Goal: Find specific page/section: Find specific page/section

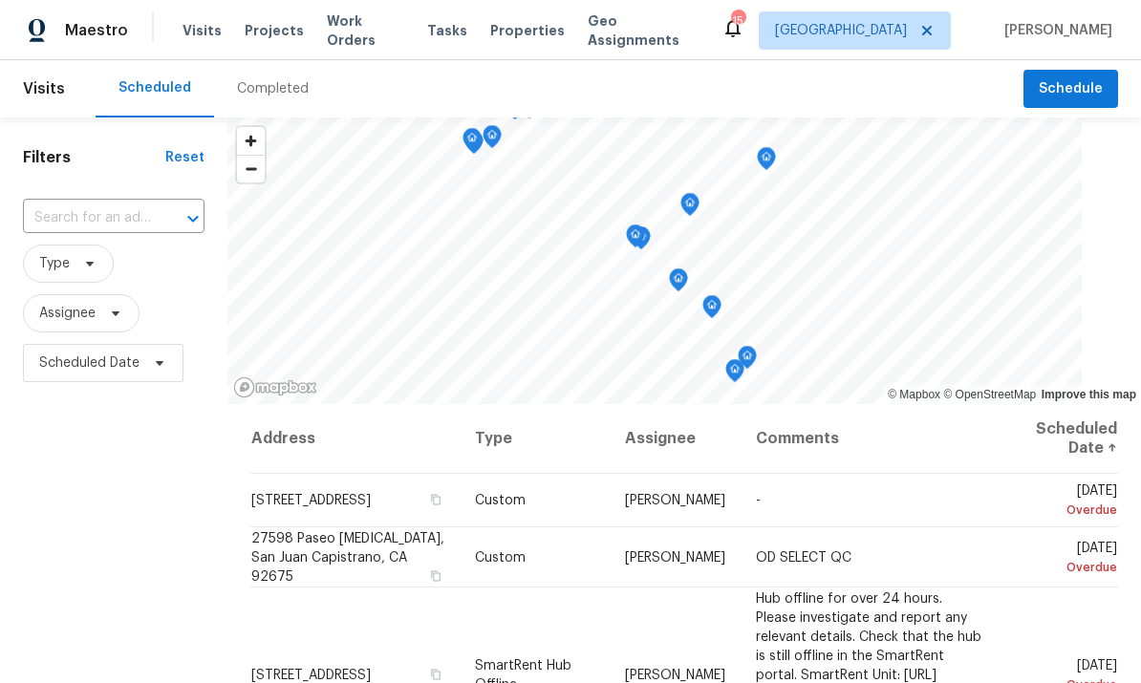
click at [511, 23] on span "Properties" at bounding box center [527, 30] width 75 height 19
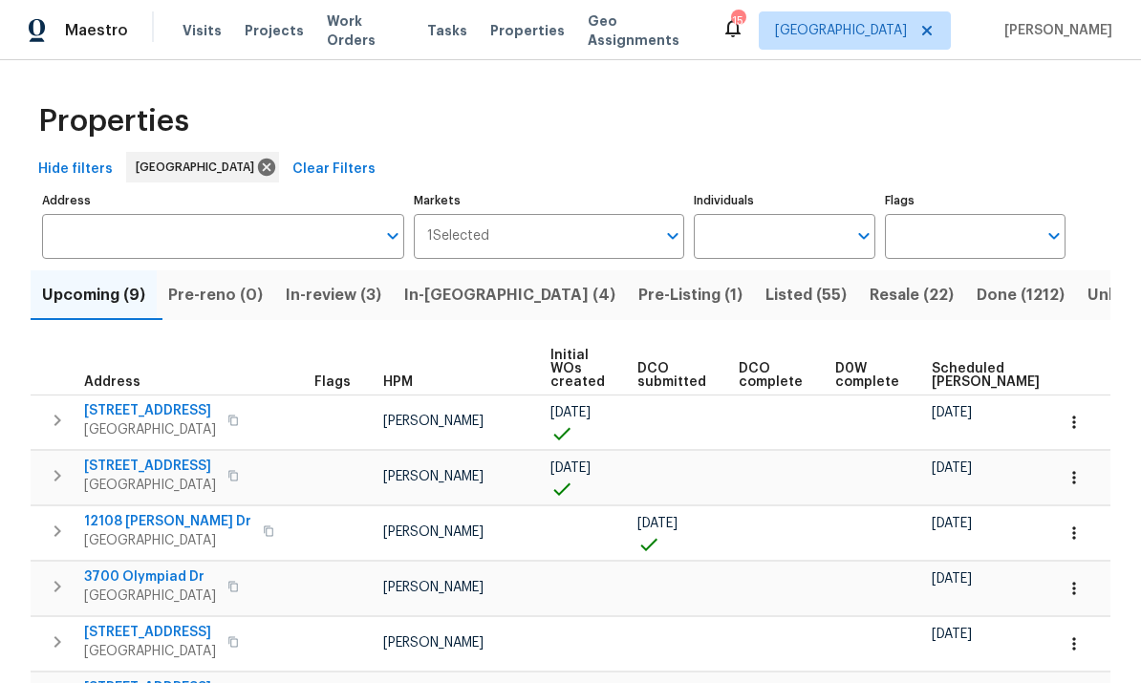
click at [790, 243] on input "Individuals" at bounding box center [770, 236] width 152 height 45
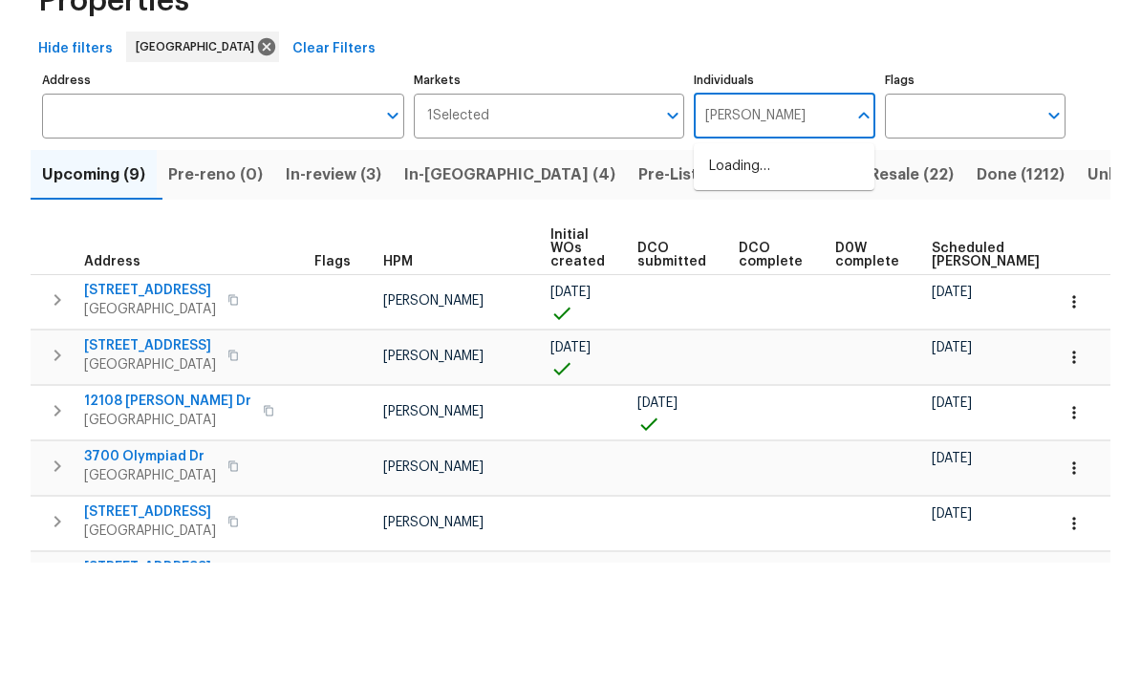
type input "[PERSON_NAME]"
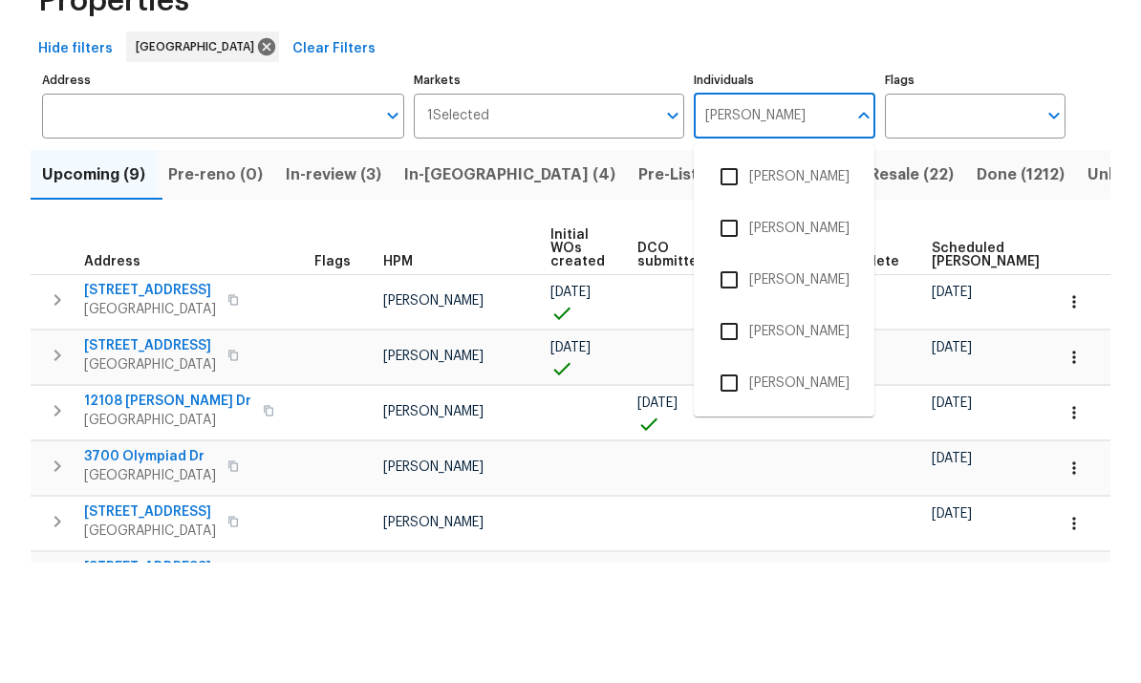
scroll to position [72, 0]
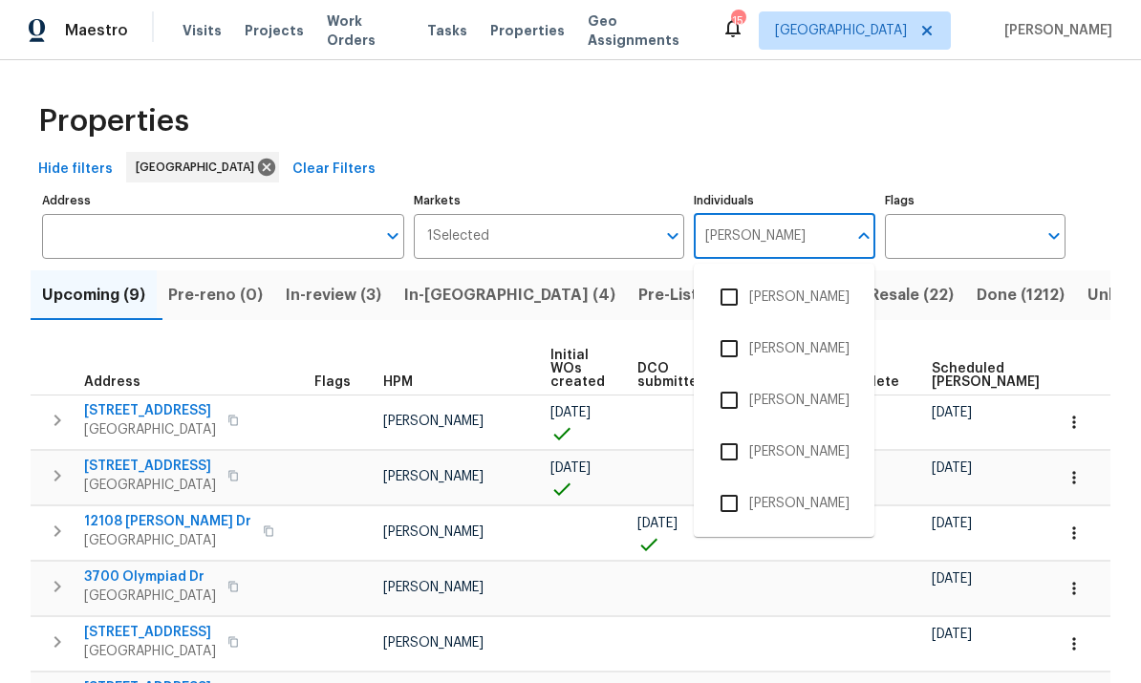
click at [734, 483] on input "checkbox" at bounding box center [729, 503] width 40 height 40
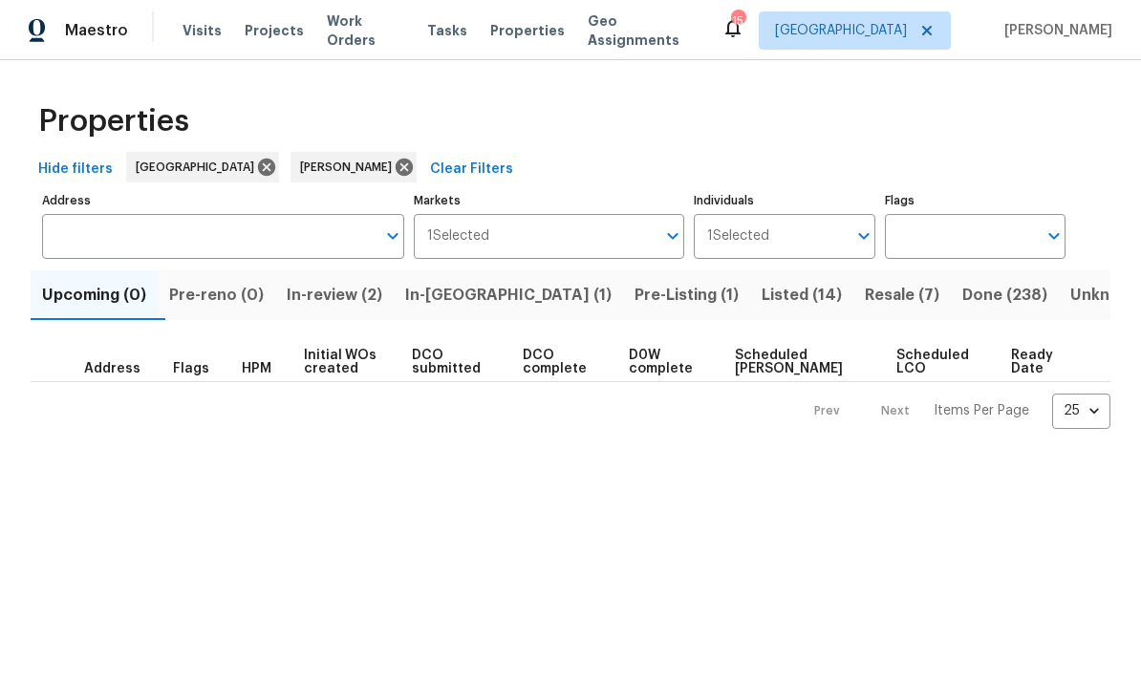
click at [761, 291] on span "Listed (14)" at bounding box center [801, 295] width 80 height 27
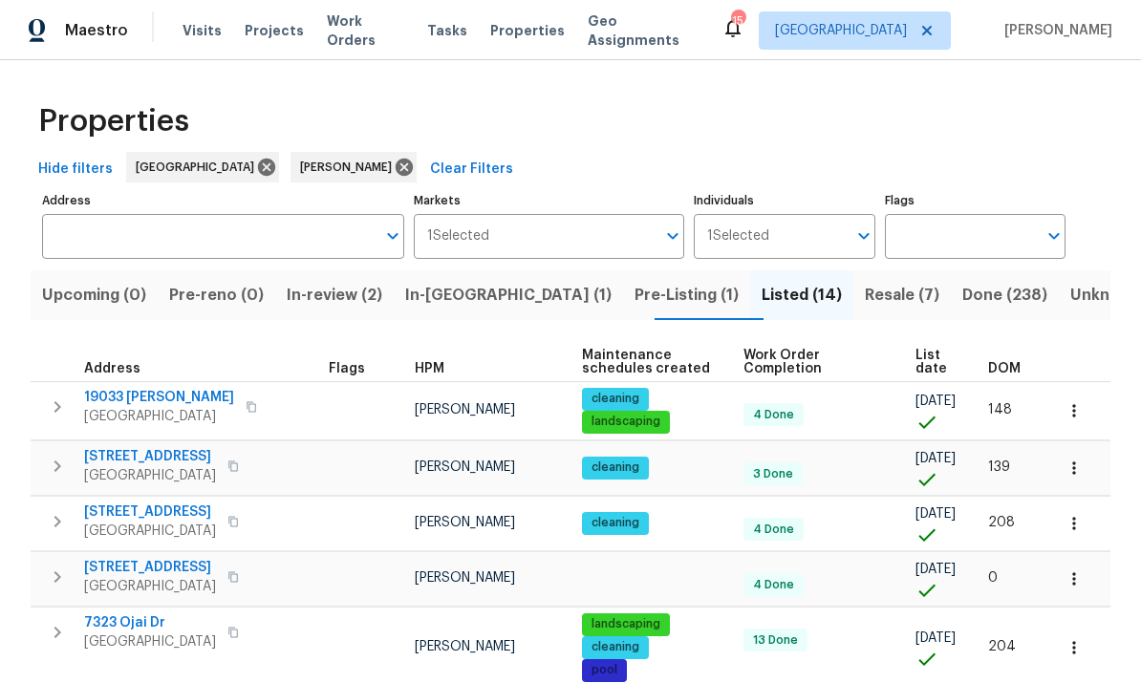
click at [865, 296] on span "Resale (7)" at bounding box center [902, 295] width 75 height 27
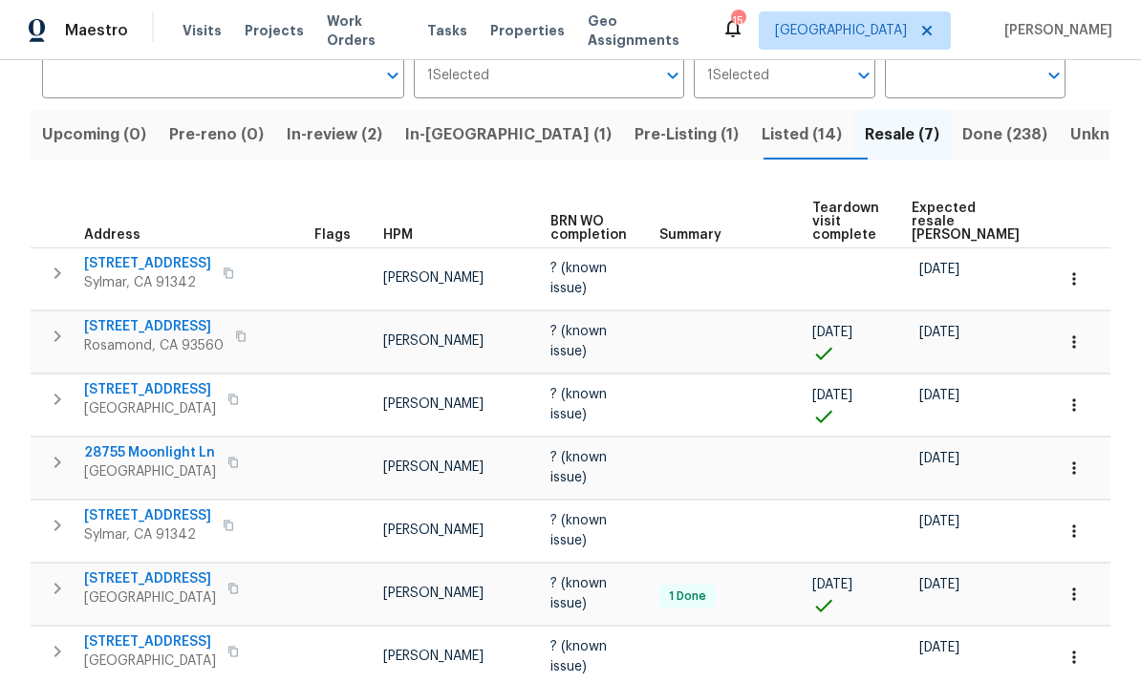
scroll to position [160, 0]
click at [761, 137] on span "Listed (14)" at bounding box center [801, 135] width 80 height 27
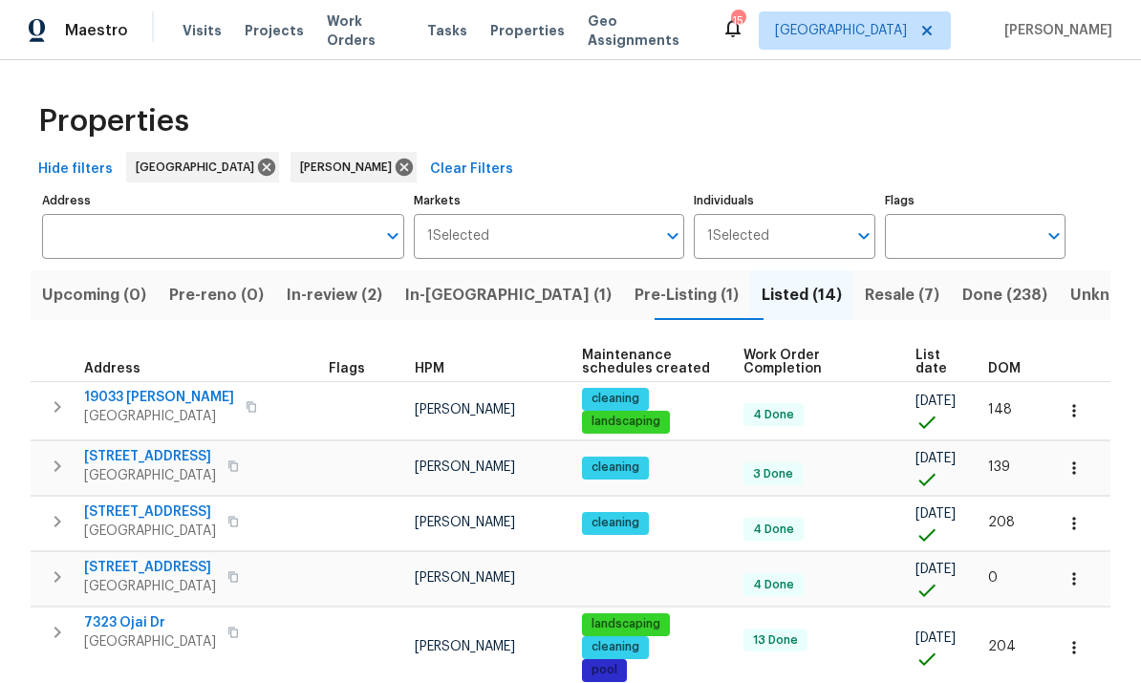
click at [865, 285] on span "Resale (7)" at bounding box center [902, 295] width 75 height 27
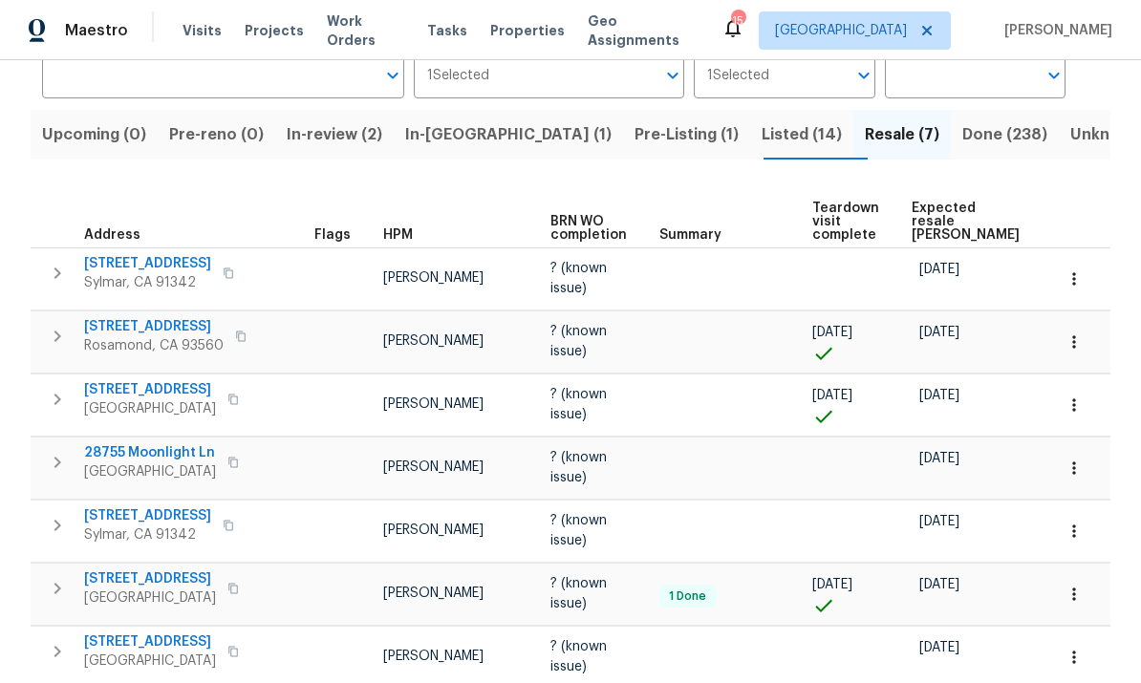
scroll to position [160, 0]
click at [761, 139] on span "Listed (14)" at bounding box center [801, 135] width 80 height 27
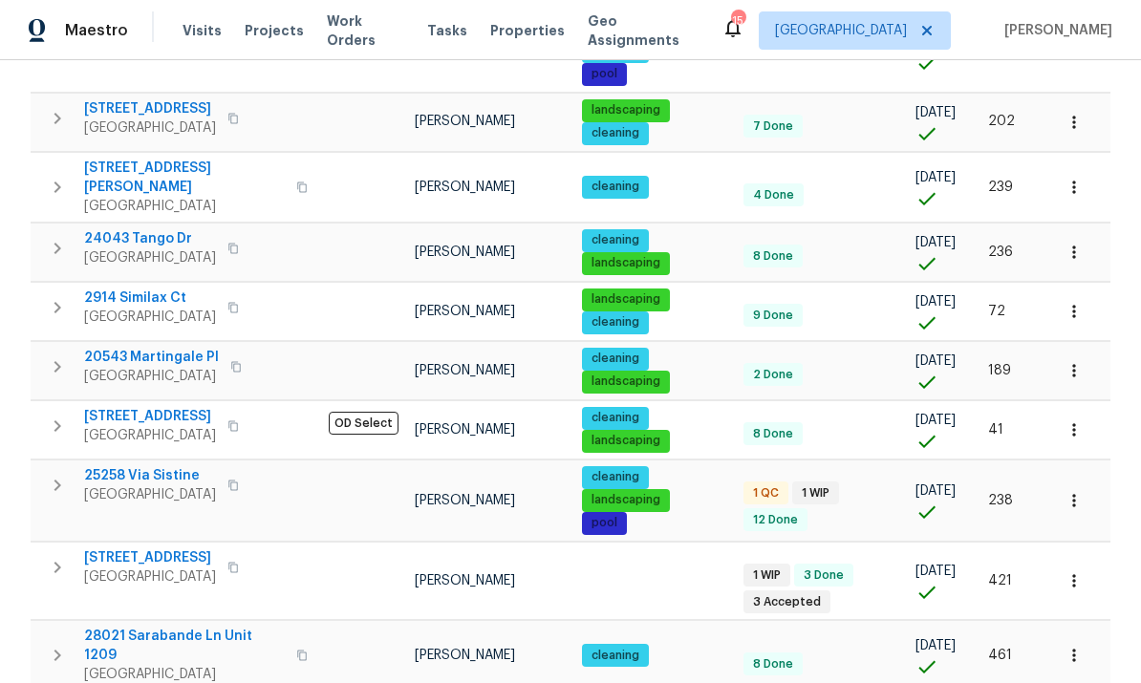
scroll to position [595, 0]
